Goal: Find specific fact: Find specific page/section

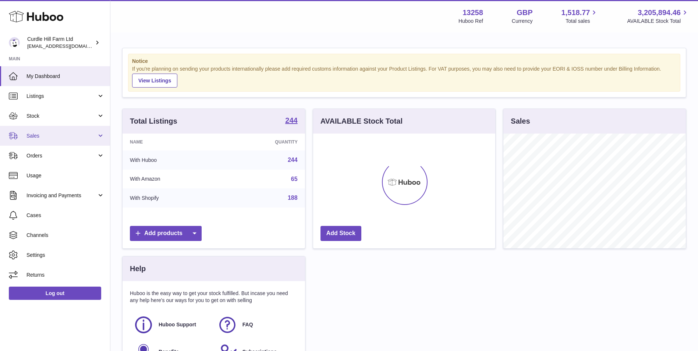
scroll to position [115, 182]
click at [70, 141] on link "Sales" at bounding box center [55, 136] width 110 height 20
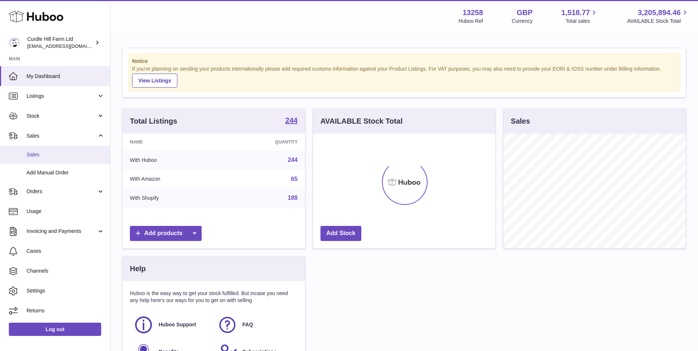
click at [68, 149] on link "Sales" at bounding box center [55, 155] width 110 height 18
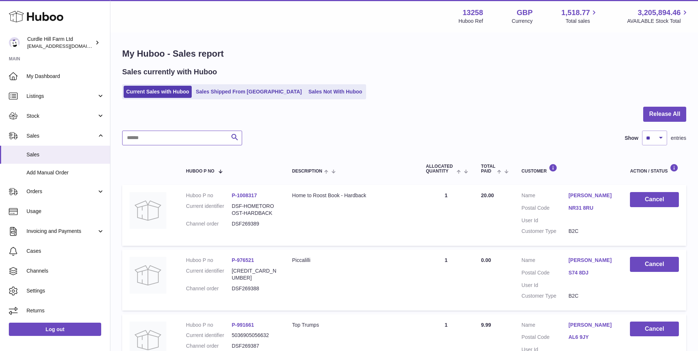
click at [155, 142] on input "text" at bounding box center [182, 138] width 120 height 15
click at [63, 101] on link "Listings" at bounding box center [55, 96] width 110 height 20
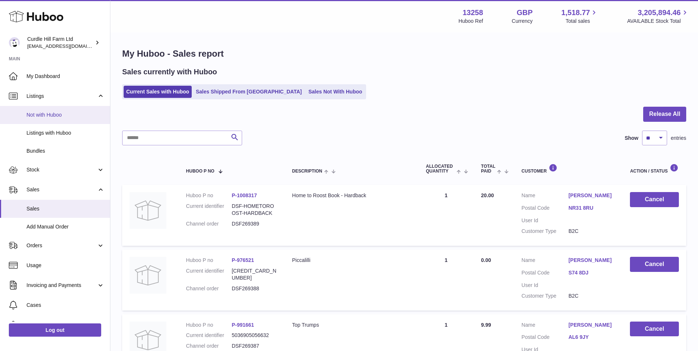
click at [60, 114] on span "Not with Huboo" at bounding box center [66, 115] width 78 height 7
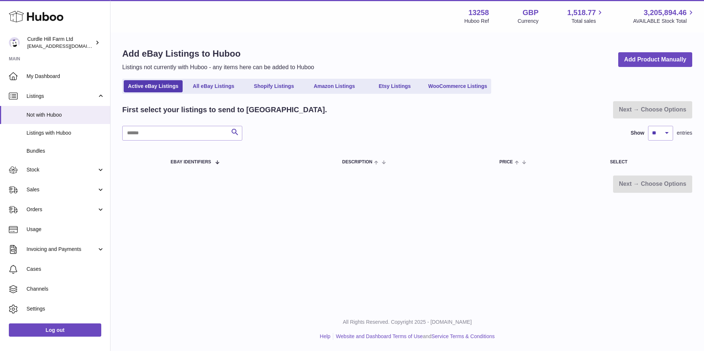
click at [62, 99] on span "Listings" at bounding box center [62, 96] width 70 height 7
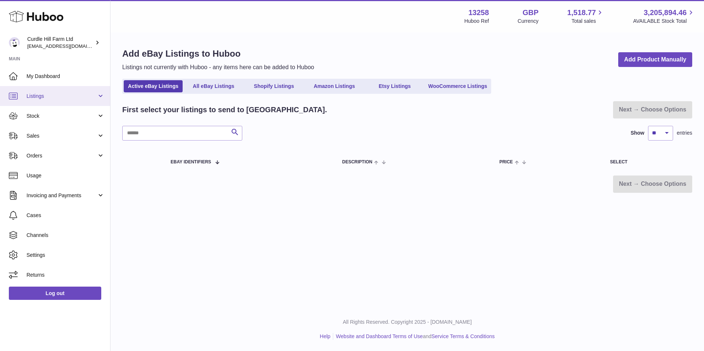
click at [72, 99] on span "Listings" at bounding box center [62, 96] width 70 height 7
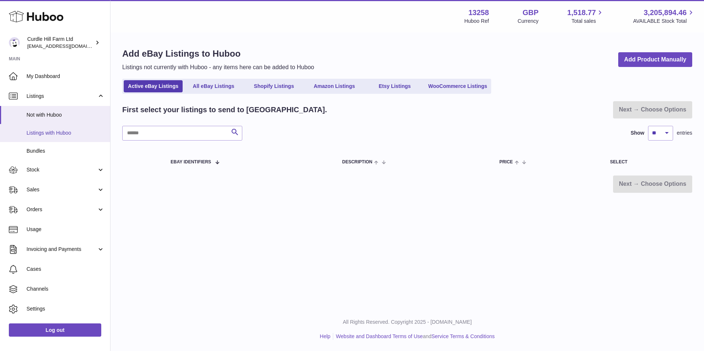
click at [71, 130] on span "Listings with Huboo" at bounding box center [66, 133] width 78 height 7
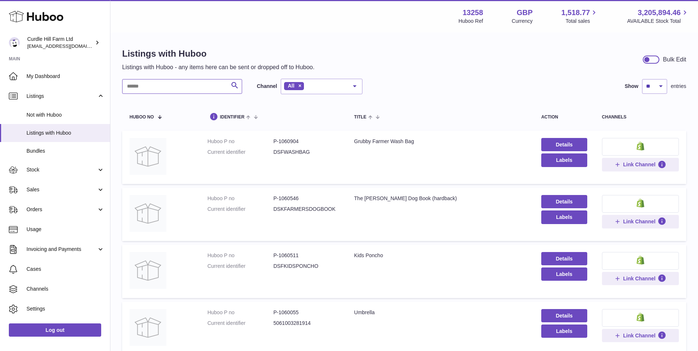
click at [191, 91] on input "text" at bounding box center [182, 86] width 120 height 15
paste input "**********"
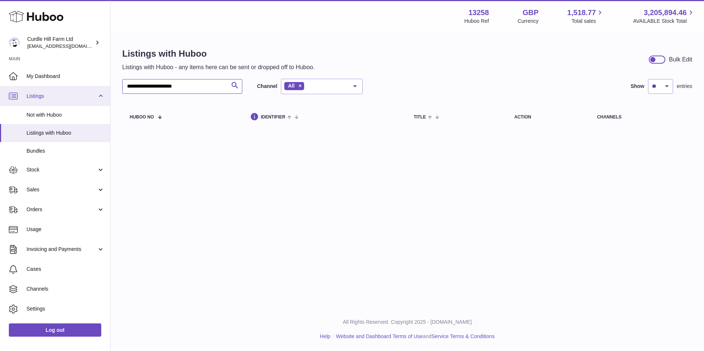
drag, startPoint x: 179, startPoint y: 86, endPoint x: 96, endPoint y: 96, distance: 84.2
click at [96, 96] on div "**********" at bounding box center [352, 175] width 704 height 351
type input "******"
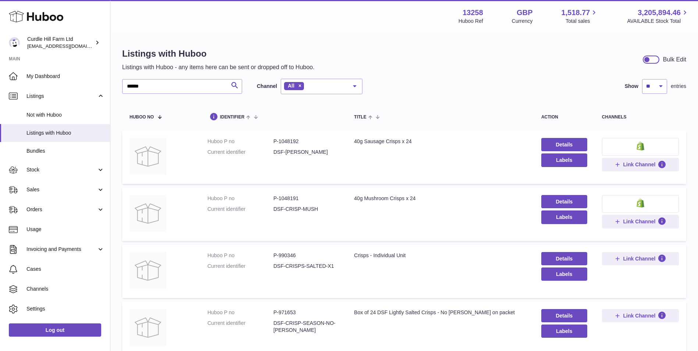
click at [292, 146] on dl "Huboo P no P-1048192 Current identifier DSF-[PERSON_NAME]" at bounding box center [274, 148] width 132 height 21
click at [292, 139] on dd "P-1048192" at bounding box center [307, 141] width 66 height 7
copy dl "P-1048192"
